Goal: Find specific page/section: Find specific page/section

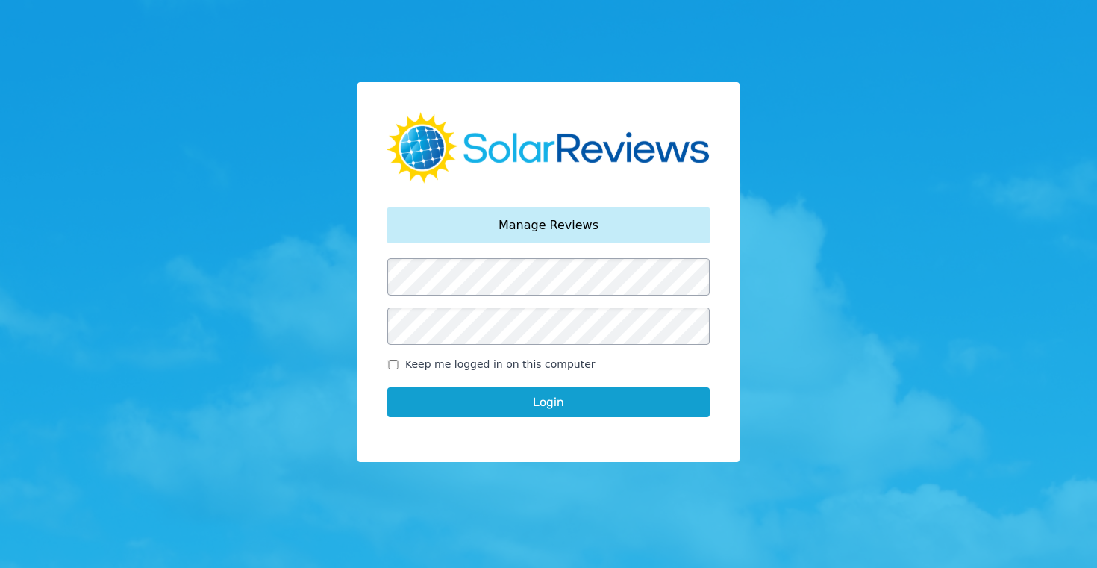
click at [391, 362] on input "Keep me logged in on this computer" at bounding box center [393, 365] width 12 height 10
checkbox input "true"
click at [539, 407] on button "Login" at bounding box center [548, 402] width 322 height 30
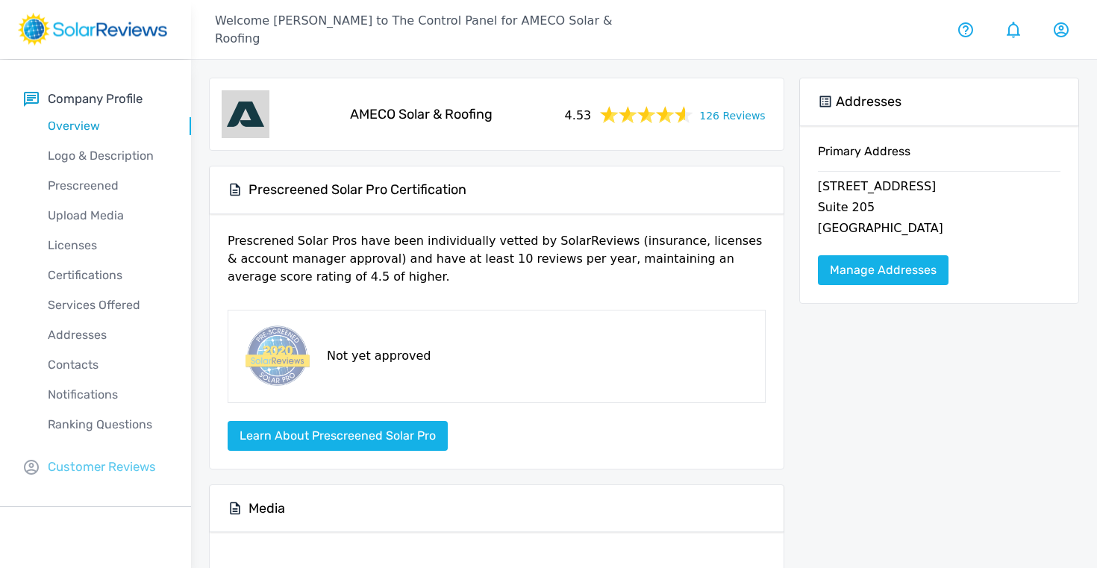
click at [95, 463] on p "Customer Reviews" at bounding box center [102, 466] width 108 height 19
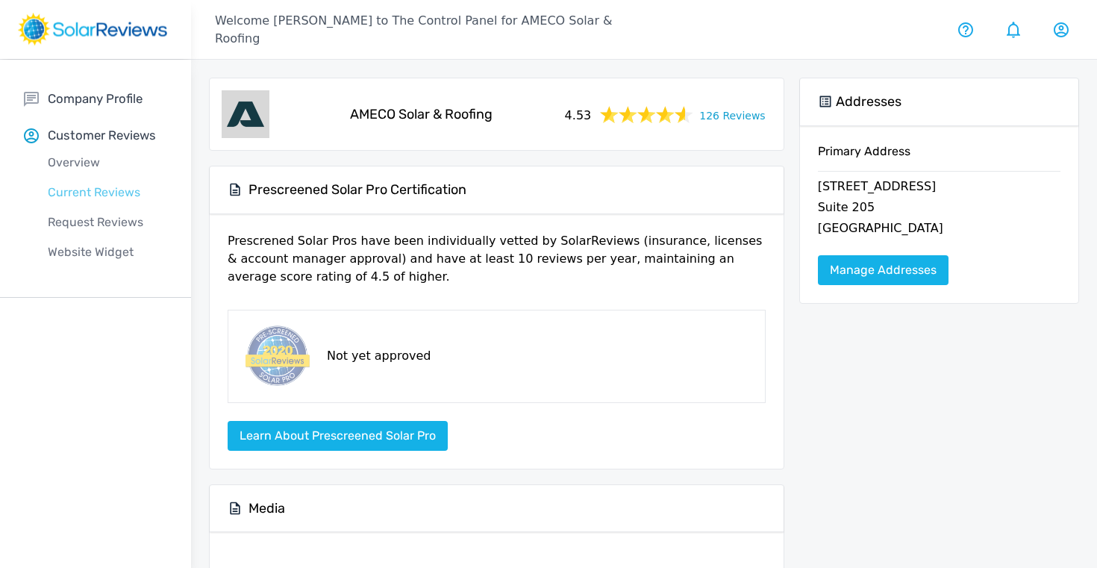
click at [112, 195] on p "Current Reviews" at bounding box center [107, 193] width 167 height 18
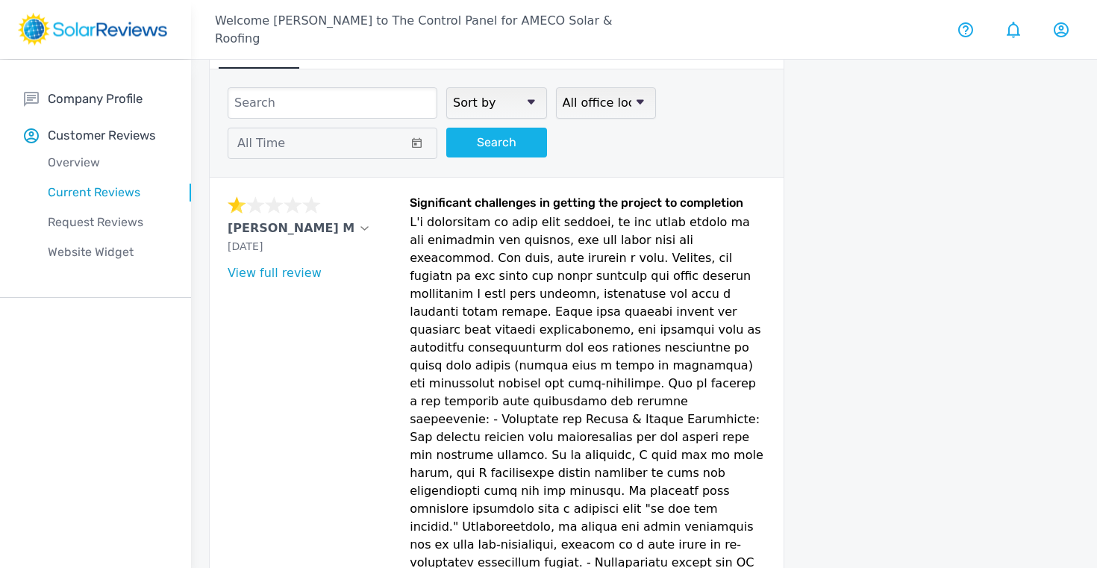
scroll to position [75, 0]
